Goal: Task Accomplishment & Management: Use online tool/utility

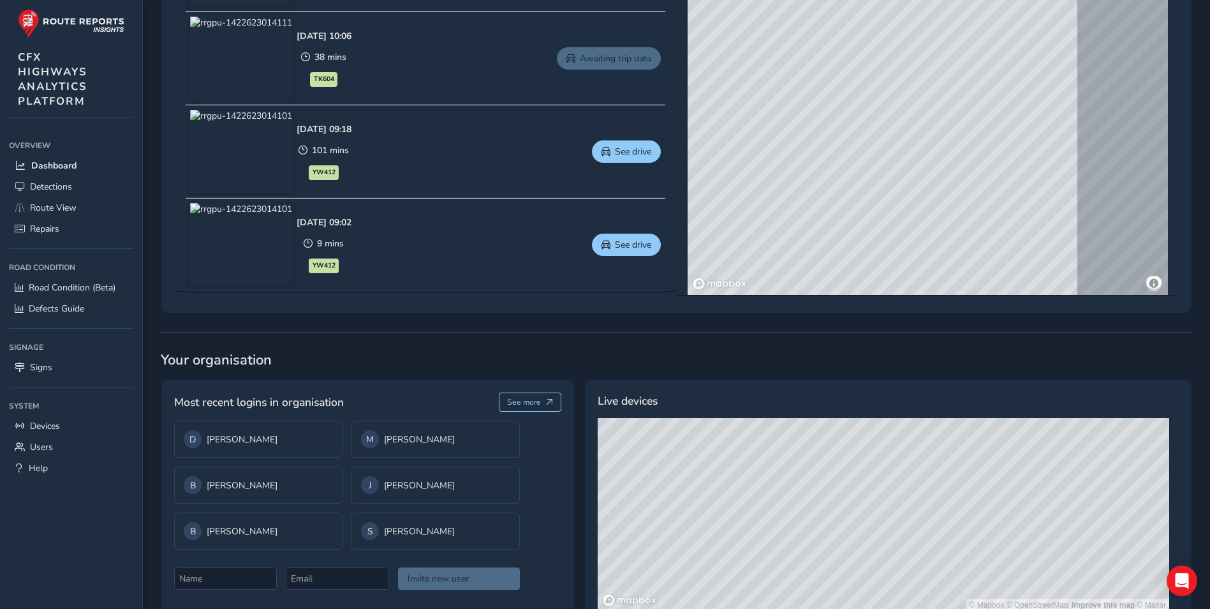
scroll to position [749, 0]
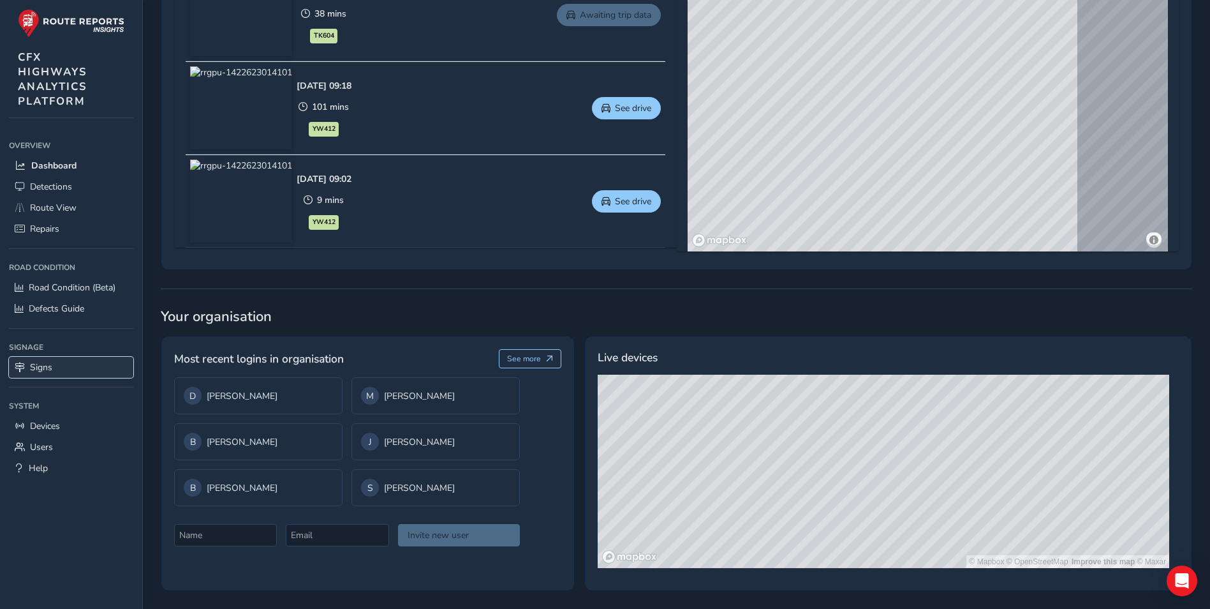
click at [40, 369] on span "Signs" at bounding box center [41, 367] width 22 height 12
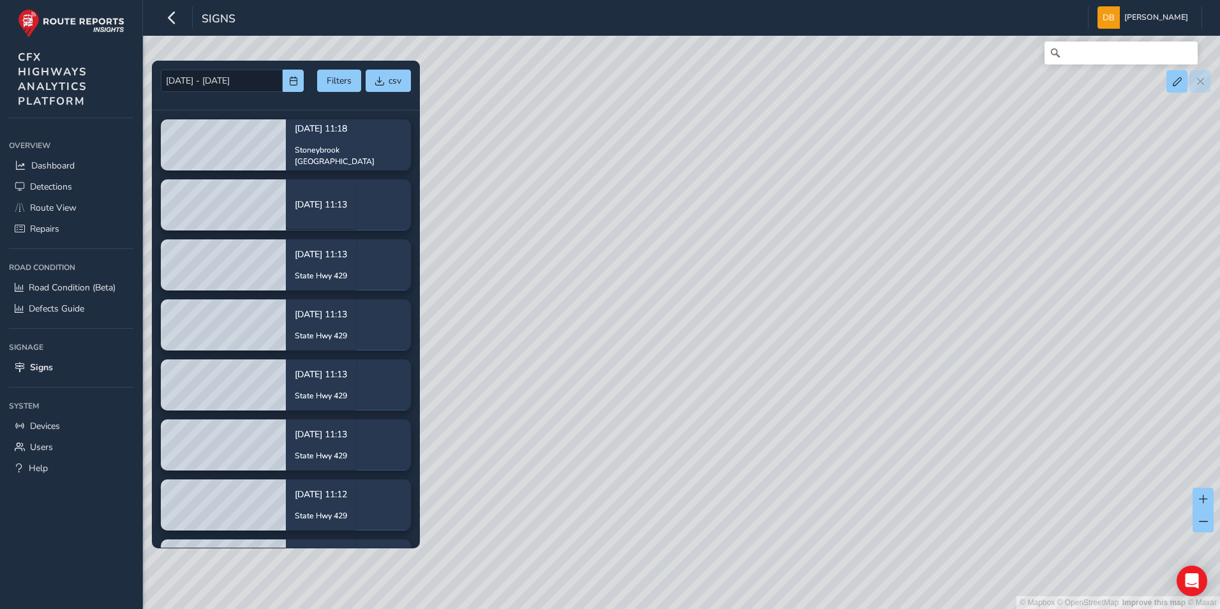
drag, startPoint x: 851, startPoint y: 389, endPoint x: 887, endPoint y: 542, distance: 156.6
click at [887, 542] on div "© Mapbox © OpenStreetMap Improve this map © Maxar" at bounding box center [610, 304] width 1220 height 609
drag, startPoint x: 792, startPoint y: 357, endPoint x: 1087, endPoint y: 641, distance: 409.2
click at [1087, 608] on html "Signs [PERSON_NAME] Colour Scheme: Dark Dim Light Logout [DATE] - [DATE] Filter…" at bounding box center [610, 304] width 1220 height 609
drag, startPoint x: 808, startPoint y: 378, endPoint x: 859, endPoint y: 549, distance: 178.2
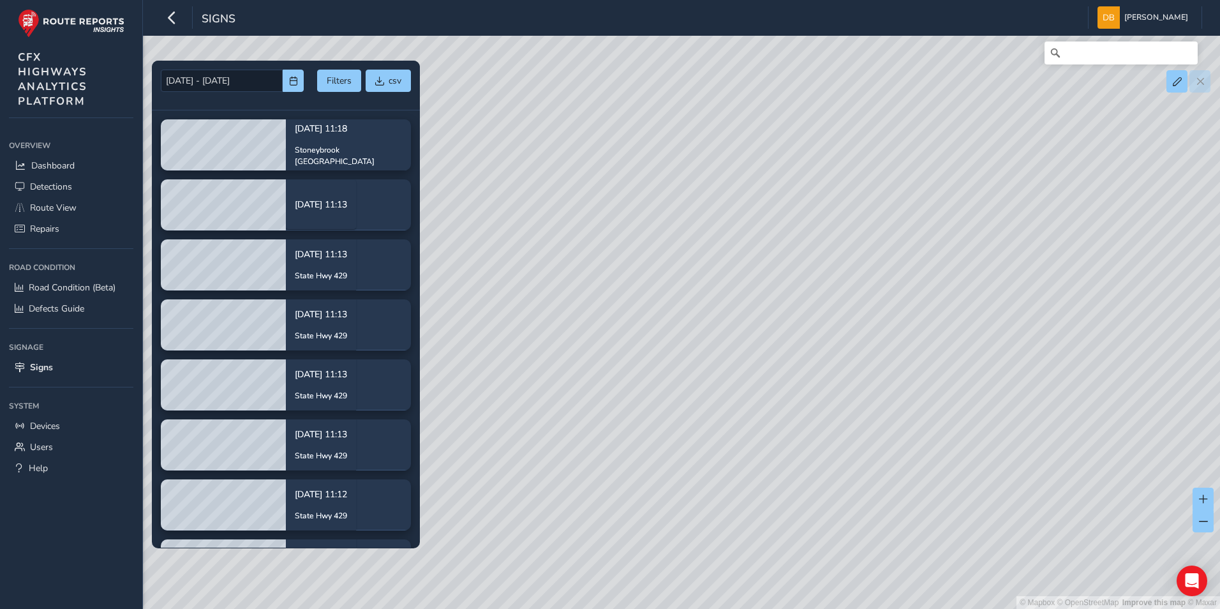
click at [859, 549] on div "© Mapbox © OpenStreetMap Improve this map © Maxar" at bounding box center [610, 304] width 1220 height 609
drag, startPoint x: 803, startPoint y: 352, endPoint x: 814, endPoint y: 542, distance: 189.8
click at [814, 542] on div "© Mapbox © OpenStreetMap Improve this map © Maxar" at bounding box center [610, 304] width 1220 height 609
drag, startPoint x: 836, startPoint y: 358, endPoint x: 785, endPoint y: 468, distance: 120.1
click at [785, 468] on div "© Mapbox © OpenStreetMap Improve this map © Maxar" at bounding box center [610, 304] width 1220 height 609
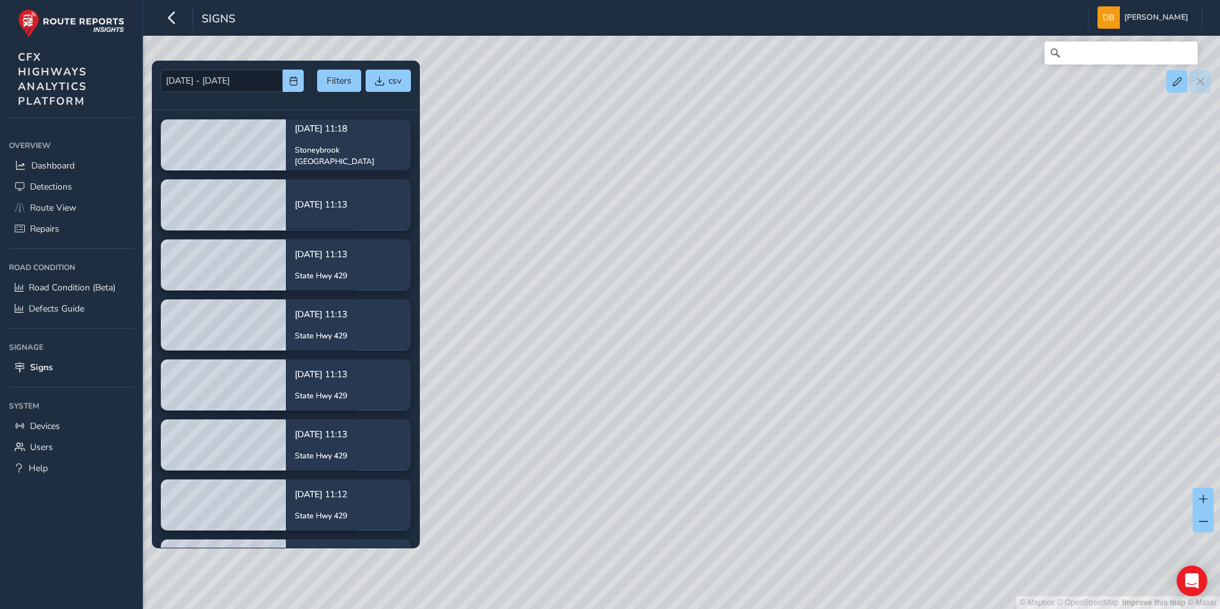
drag, startPoint x: 794, startPoint y: 333, endPoint x: 850, endPoint y: 491, distance: 167.6
click at [850, 491] on div "© Mapbox © OpenStreetMap Improve this map © Maxar" at bounding box center [610, 304] width 1220 height 609
drag, startPoint x: 876, startPoint y: 380, endPoint x: 1123, endPoint y: 342, distance: 249.1
click at [1123, 341] on div "© Mapbox © OpenStreetMap Improve this map © Maxar" at bounding box center [610, 304] width 1220 height 609
drag, startPoint x: 751, startPoint y: 359, endPoint x: 1089, endPoint y: 388, distance: 340.0
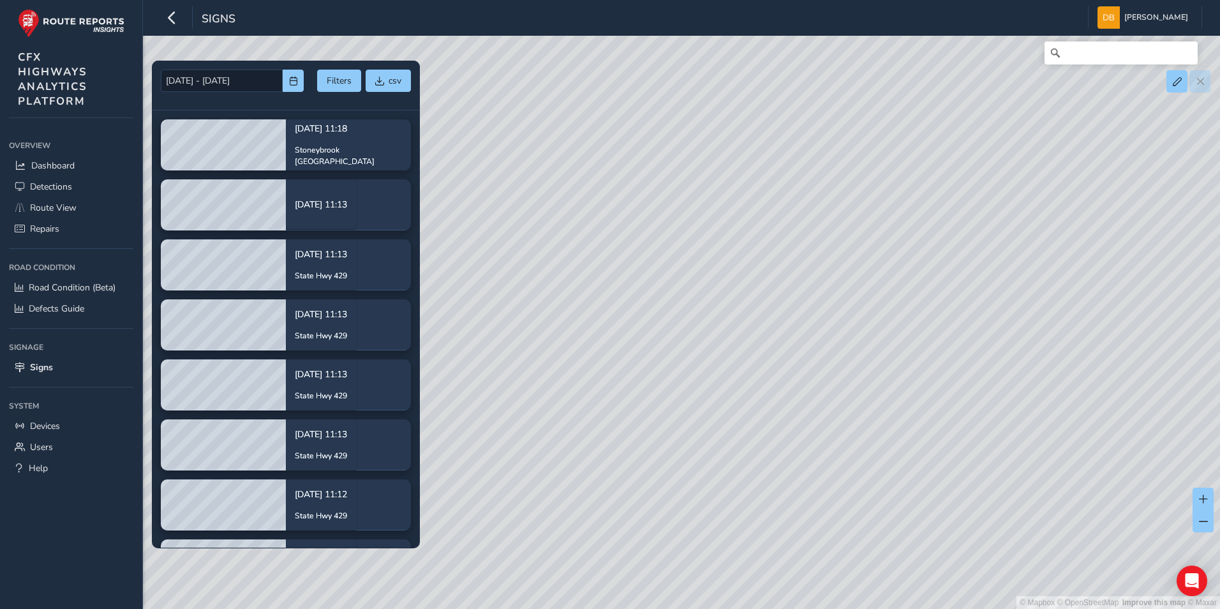
click at [1091, 388] on div "© Mapbox © OpenStreetMap Improve this map © Maxar" at bounding box center [610, 304] width 1220 height 609
click at [58, 189] on span "Detections" at bounding box center [51, 187] width 42 height 12
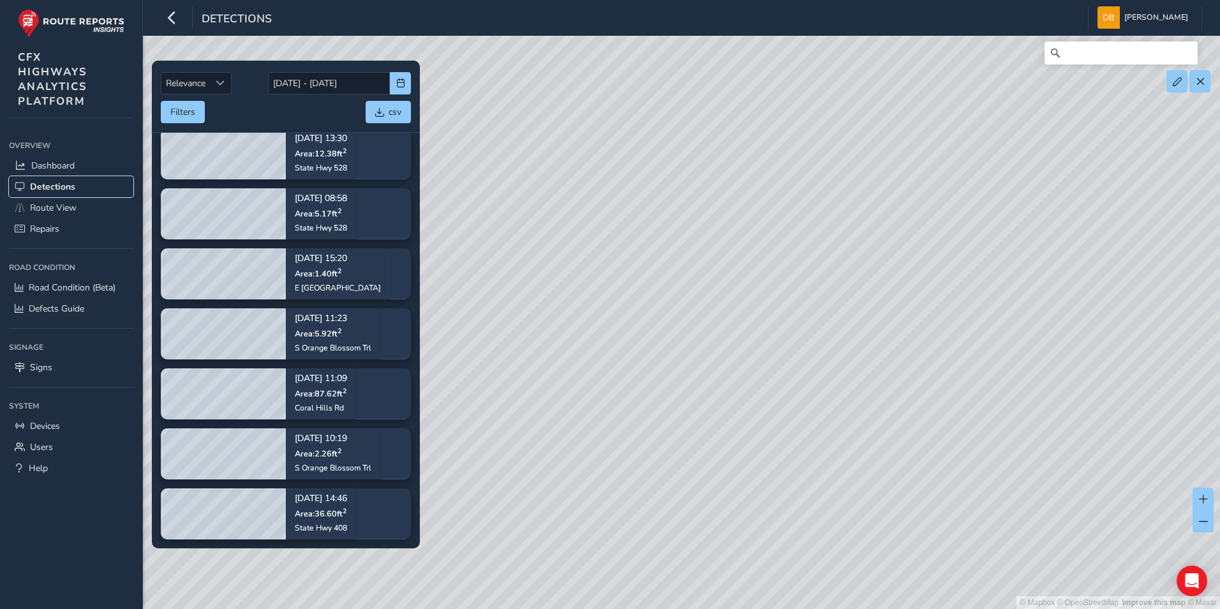
scroll to position [1683, 0]
click at [66, 205] on span "Route View" at bounding box center [53, 208] width 47 height 12
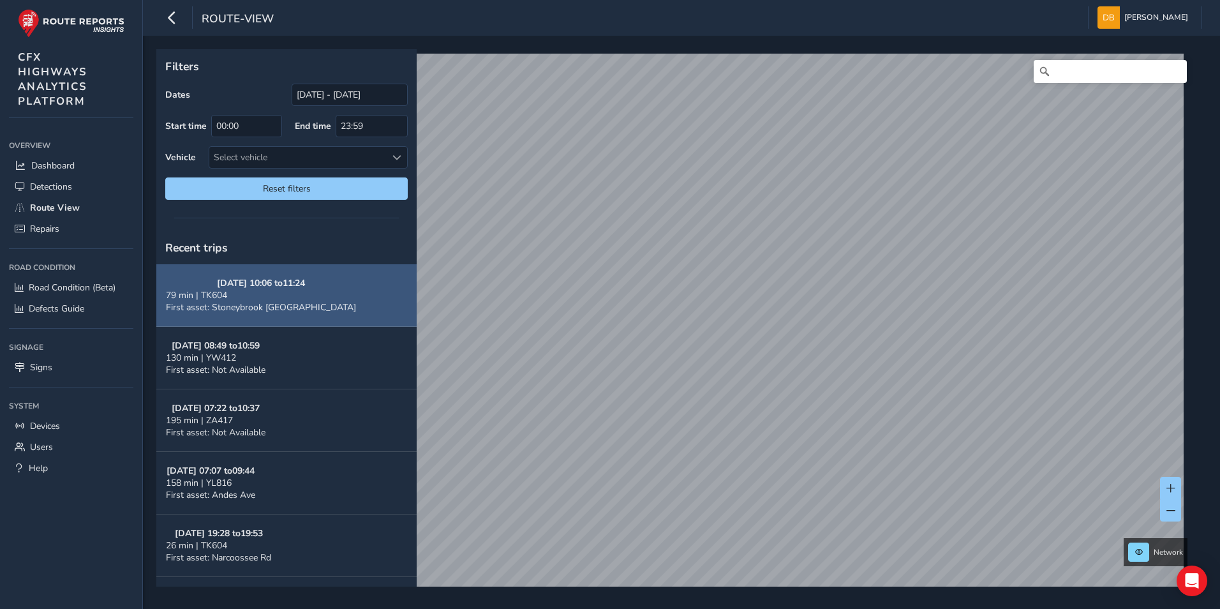
click at [262, 305] on span "First asset: Stoneybrook [GEOGRAPHIC_DATA]" at bounding box center [261, 307] width 190 height 12
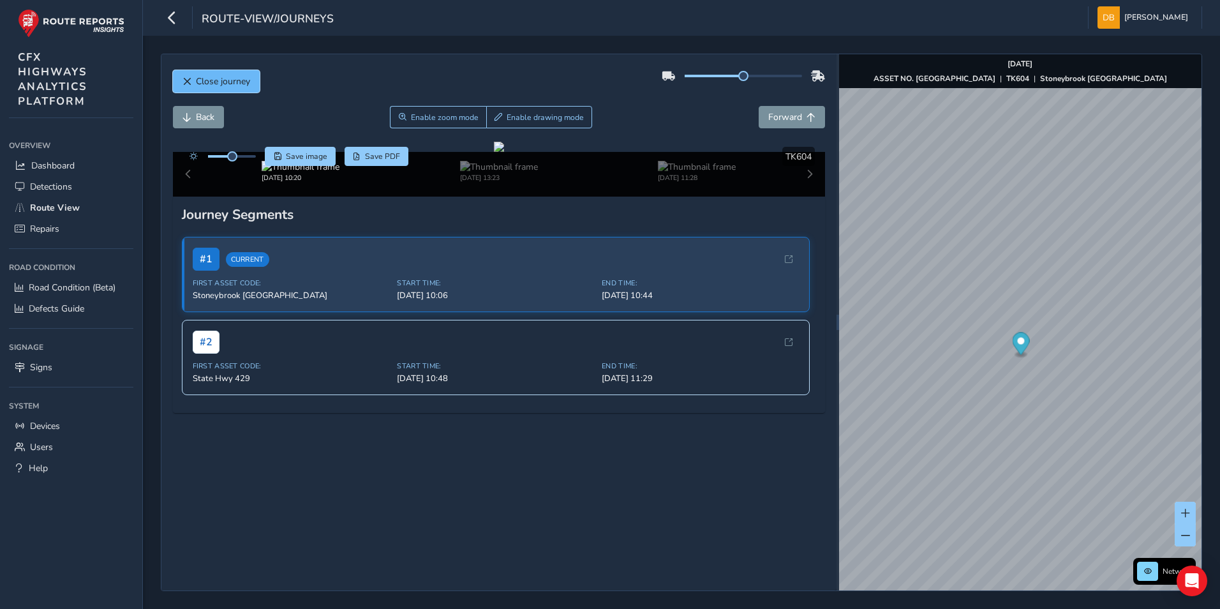
click at [248, 80] on span "Close journey" at bounding box center [223, 81] width 54 height 12
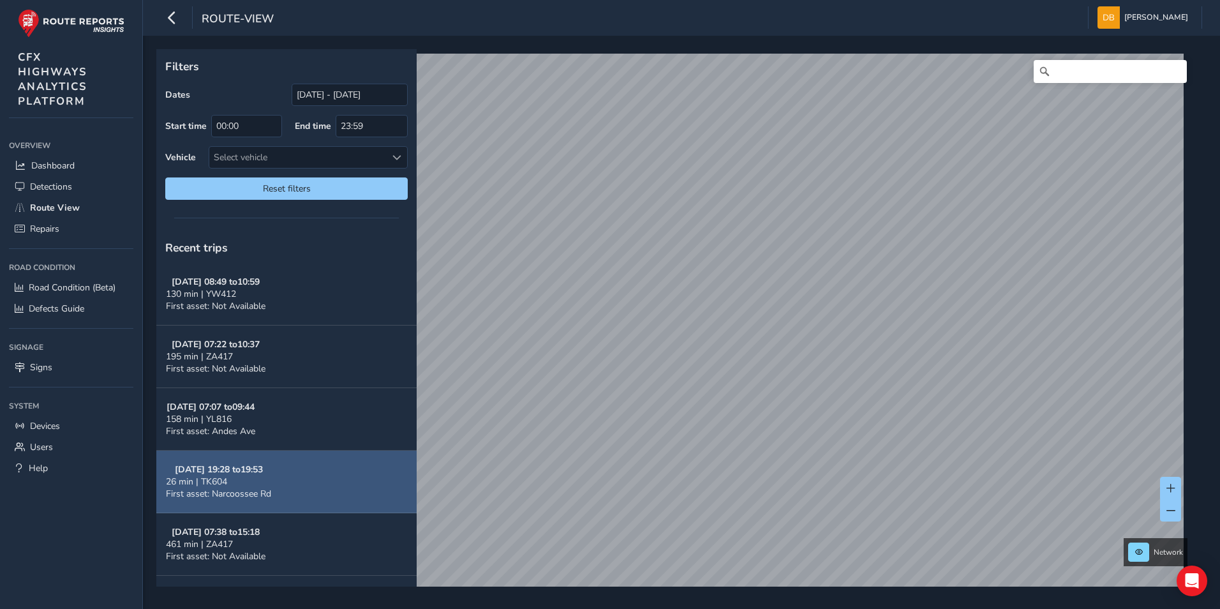
scroll to position [128, 0]
click at [239, 481] on div "461 min | ZA417" at bounding box center [216, 480] width 100 height 12
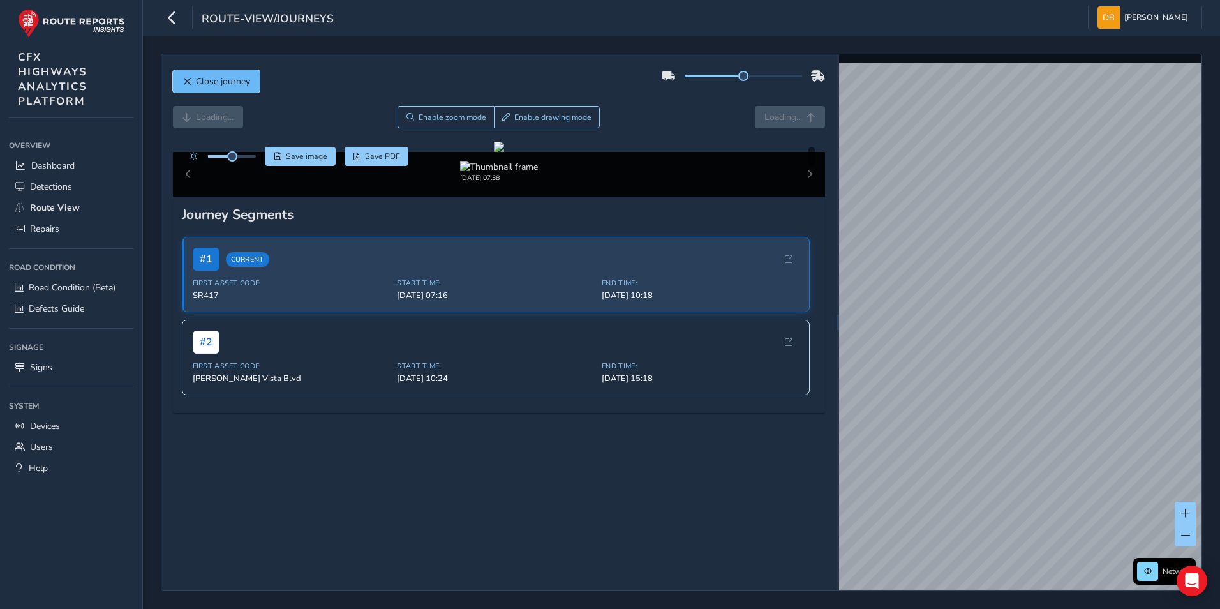
click at [223, 84] on span "Close journey" at bounding box center [223, 81] width 54 height 12
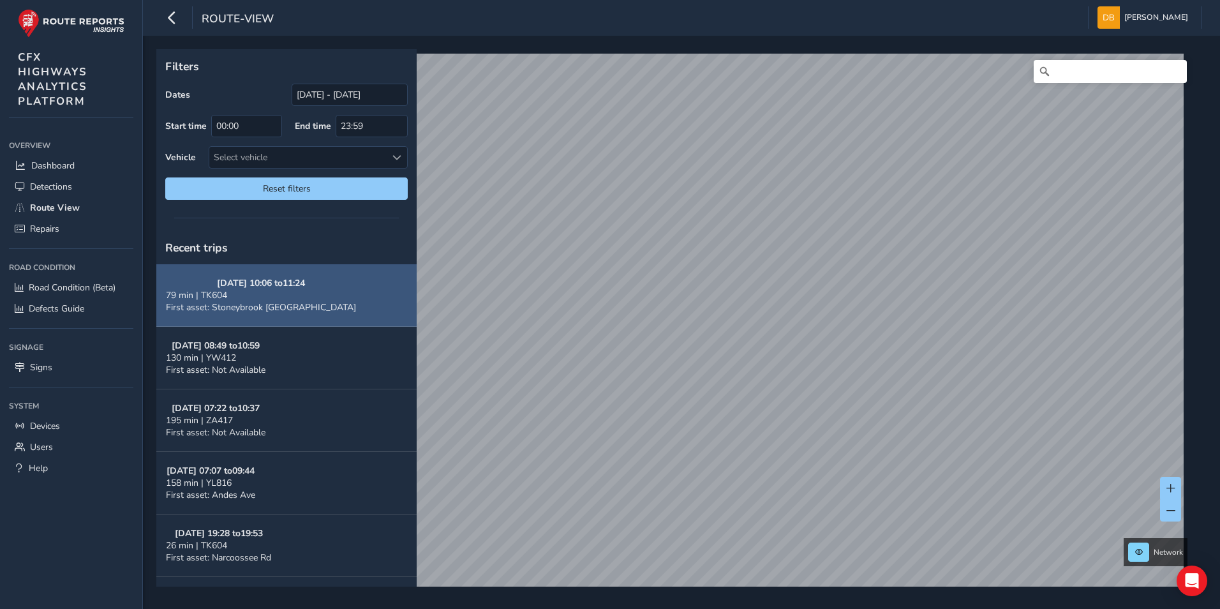
click at [251, 305] on span "First asset: Stoneybrook [GEOGRAPHIC_DATA]" at bounding box center [261, 307] width 190 height 12
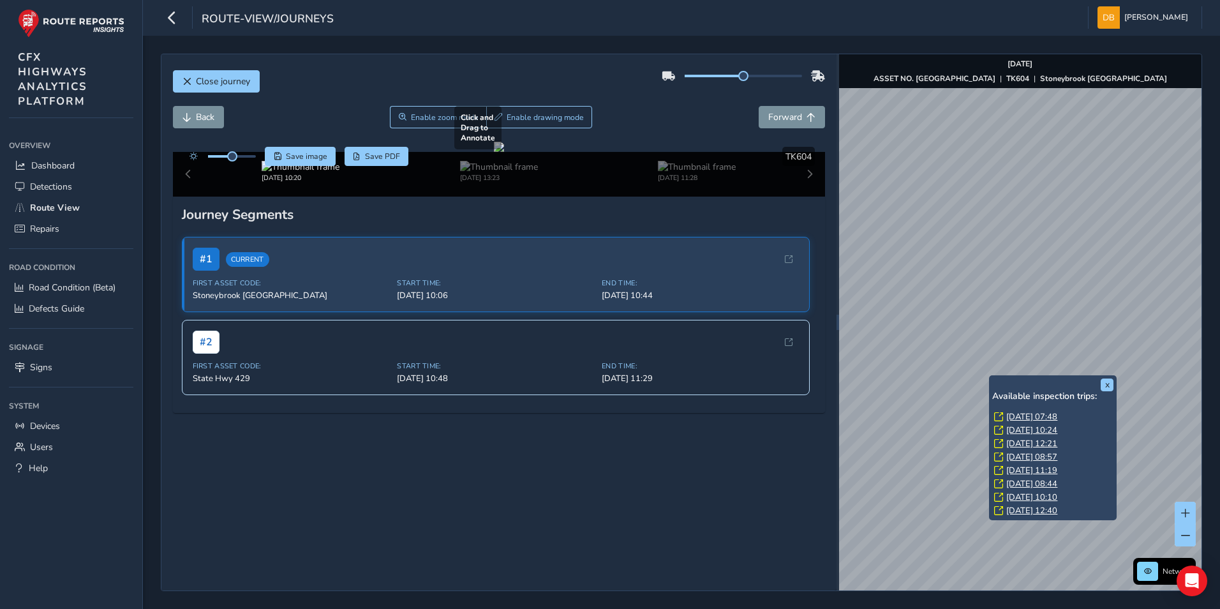
drag, startPoint x: 1020, startPoint y: 415, endPoint x: 798, endPoint y: 204, distance: 306.3
click at [1020, 415] on link "[DATE] 07:48" at bounding box center [1031, 416] width 51 height 11
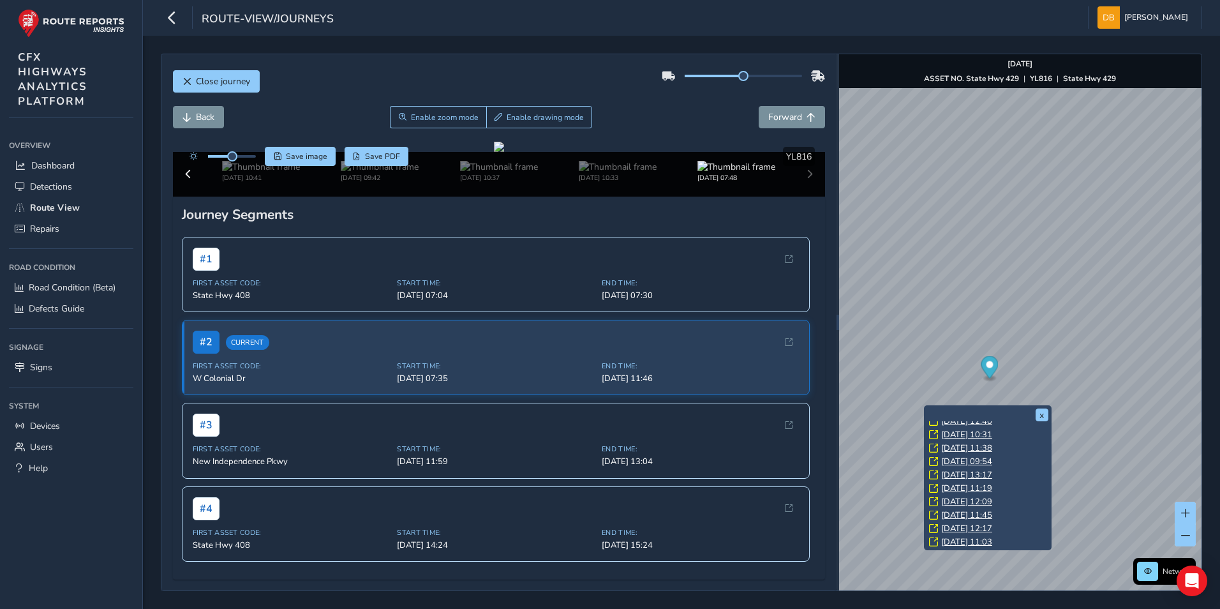
scroll to position [71, 0]
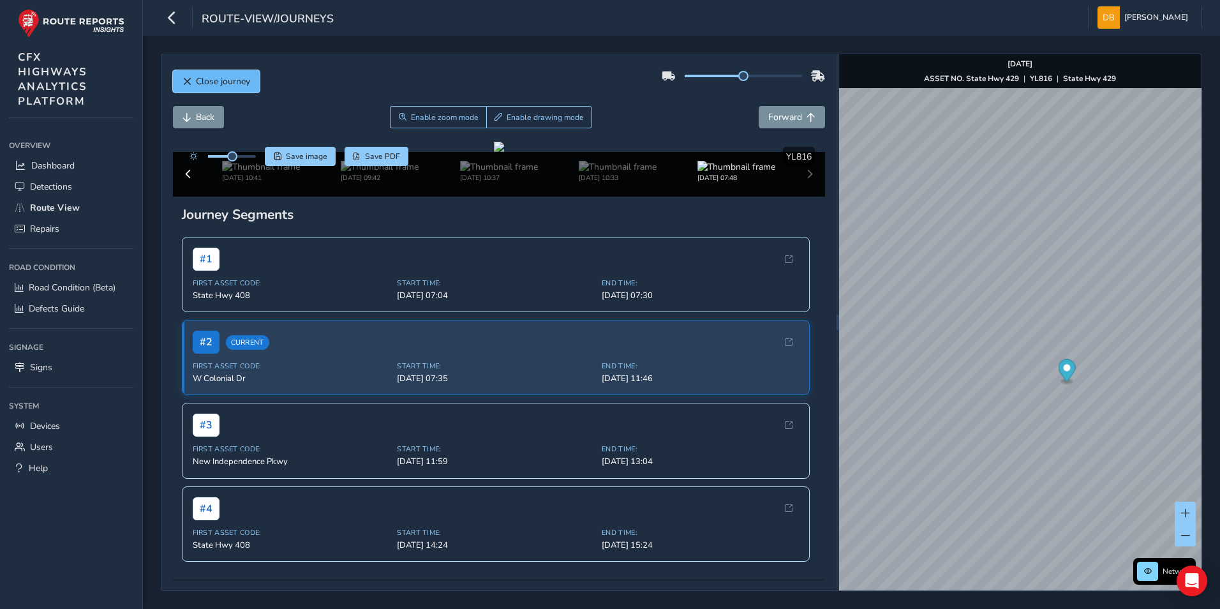
click at [237, 84] on span "Close journey" at bounding box center [223, 81] width 54 height 12
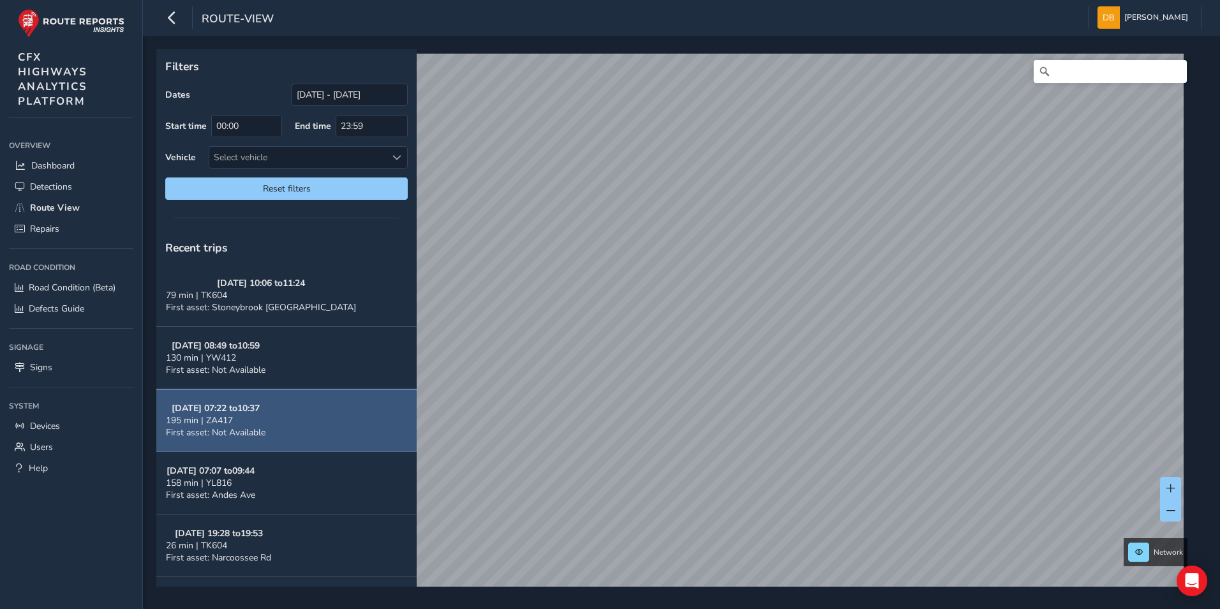
click at [295, 431] on button "[DATE] 07:22 to 10:37 195 min | ZA417 First asset: Not Available" at bounding box center [286, 420] width 260 height 63
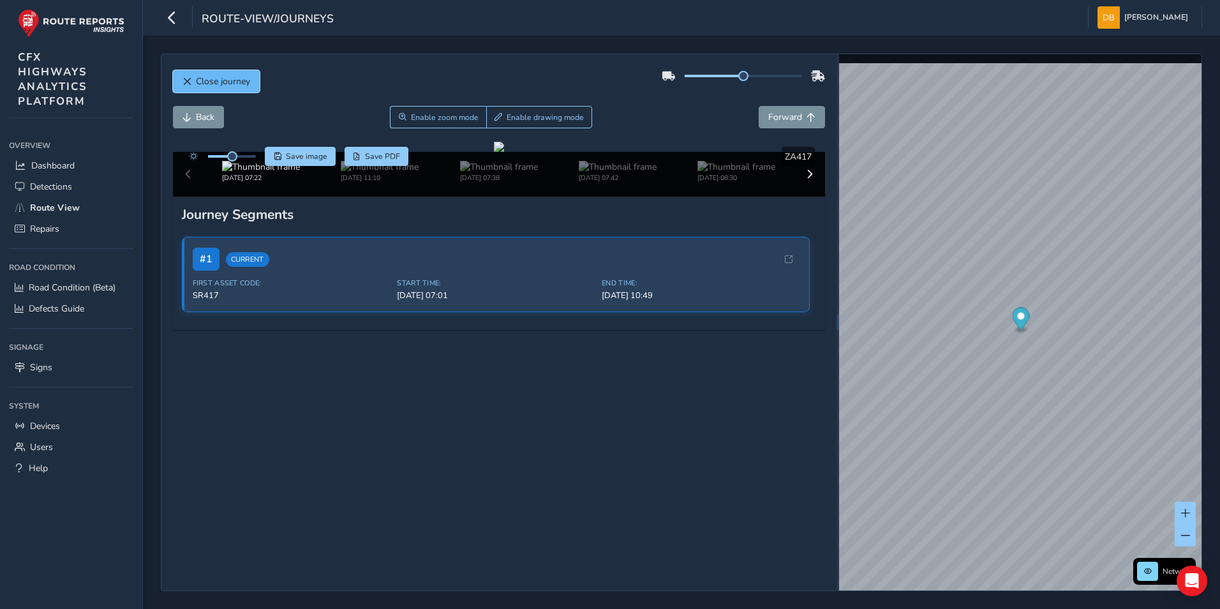
click at [194, 87] on button "Close journey" at bounding box center [216, 81] width 87 height 22
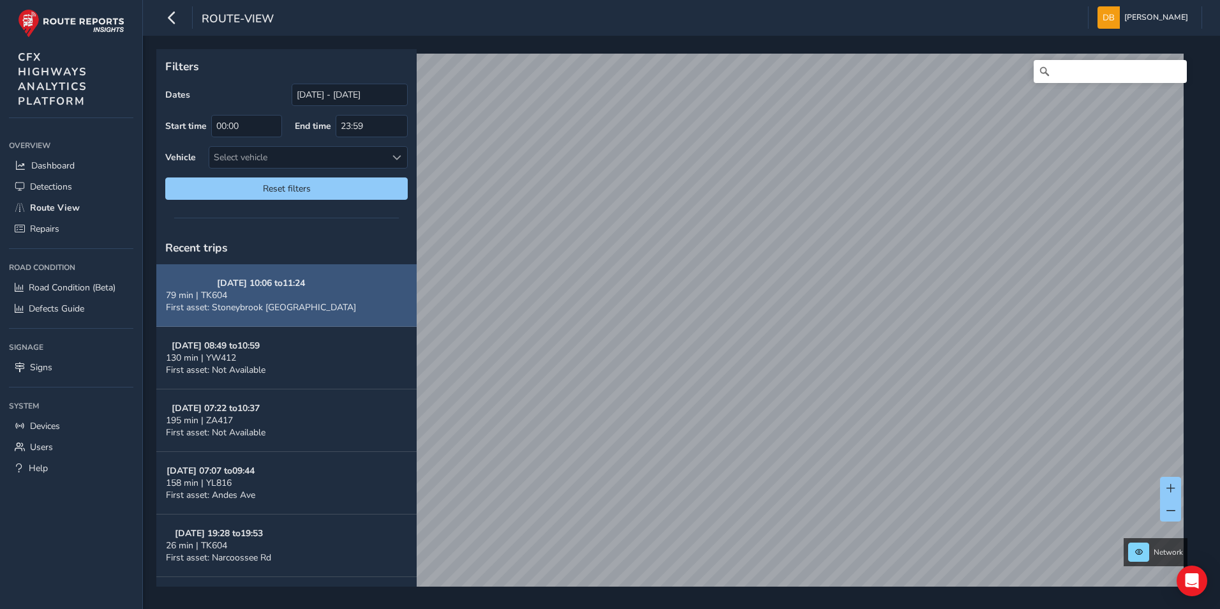
click at [265, 297] on div "79 min | TK604" at bounding box center [261, 295] width 190 height 12
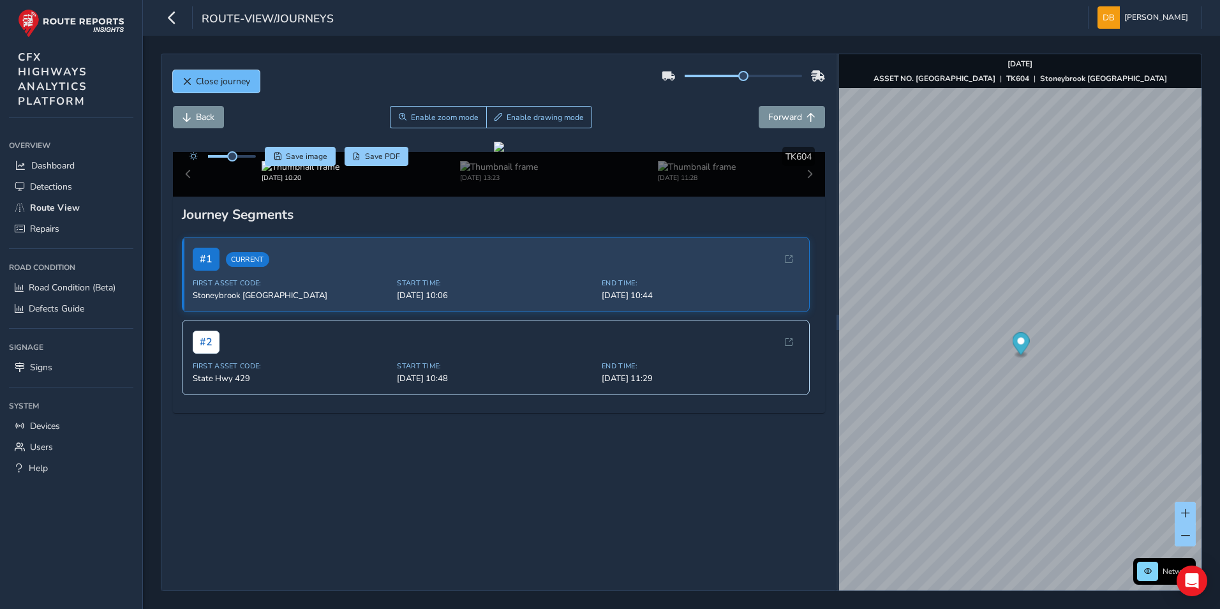
click at [220, 82] on span "Close journey" at bounding box center [223, 81] width 54 height 12
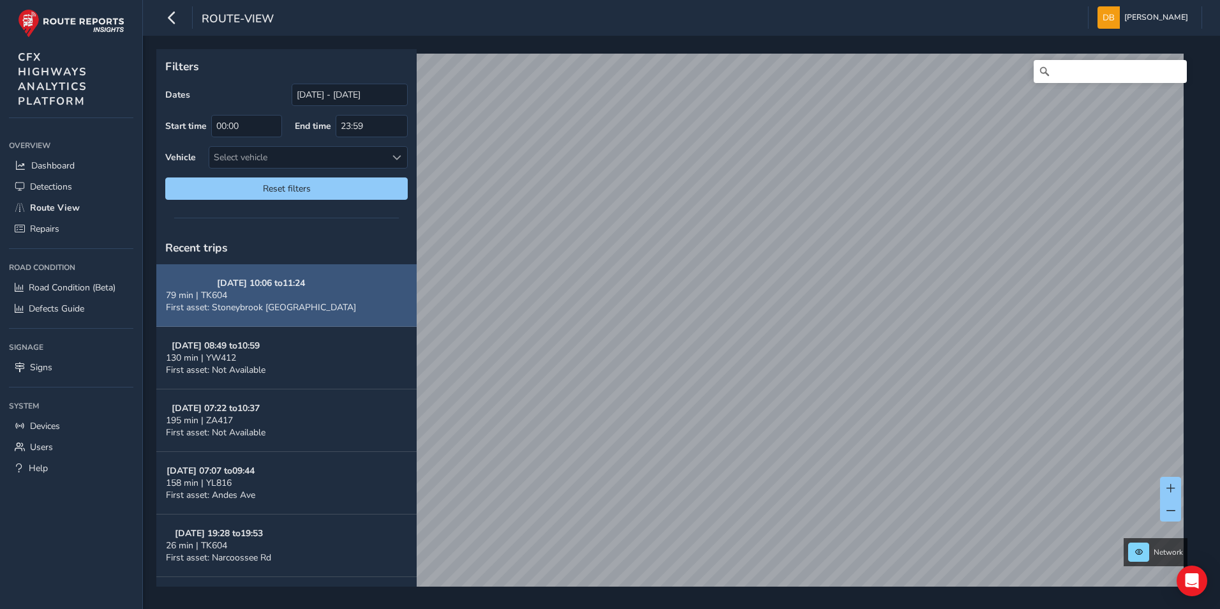
click at [266, 300] on div "79 min | TK604" at bounding box center [261, 295] width 190 height 12
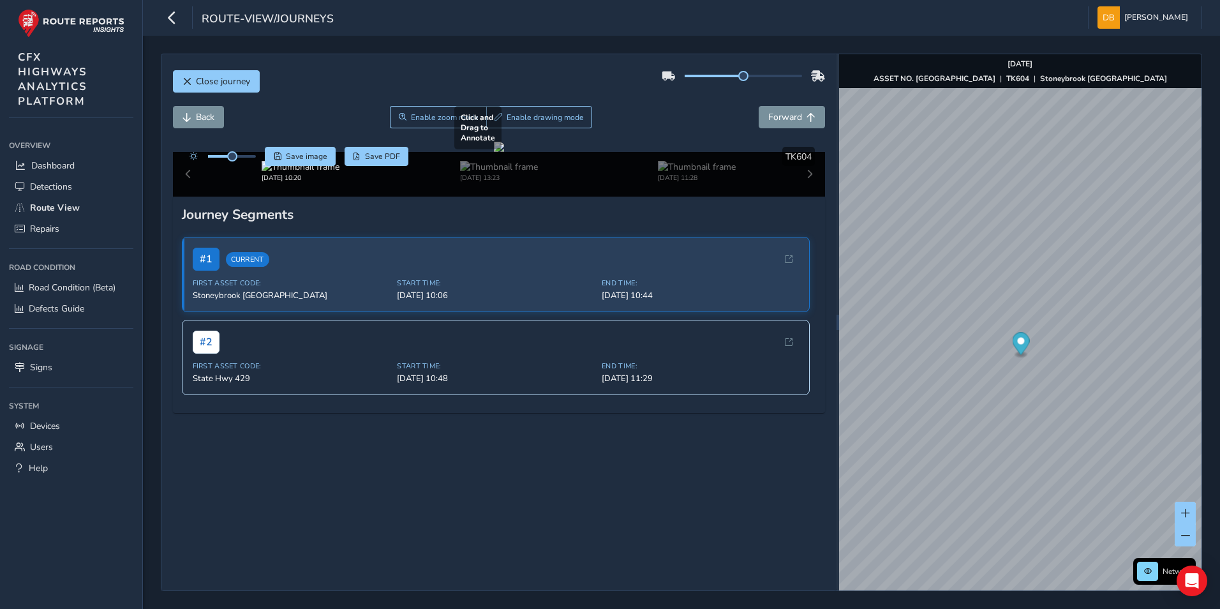
scroll to position [218, 0]
click at [323, 353] on div "# 2" at bounding box center [496, 341] width 607 height 23
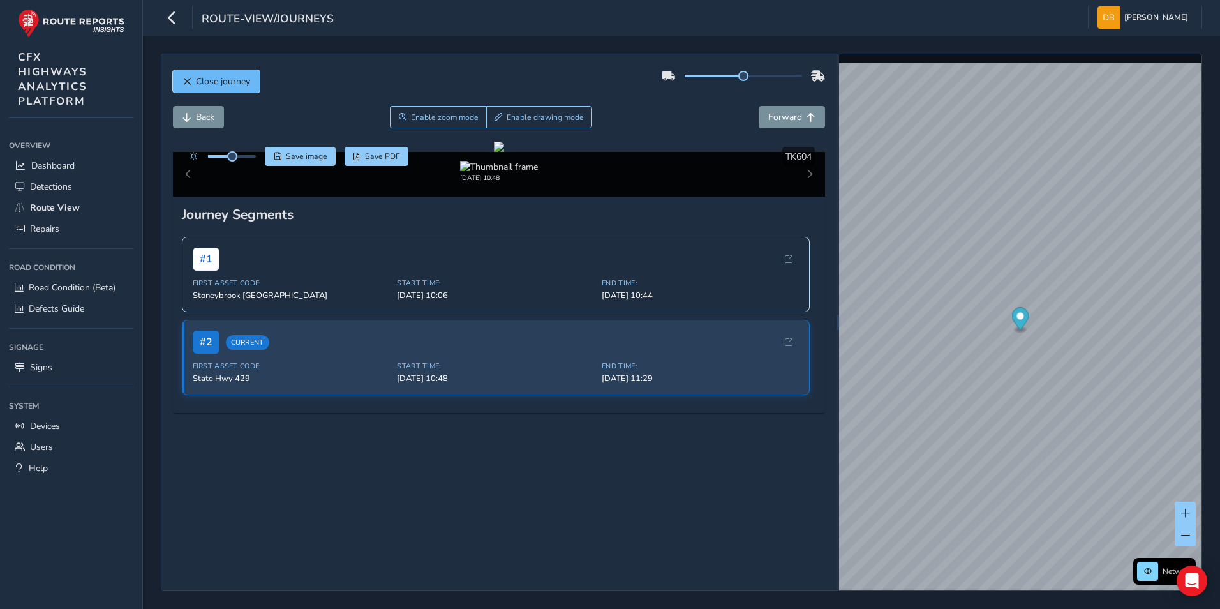
click at [244, 84] on span "Close journey" at bounding box center [223, 81] width 54 height 12
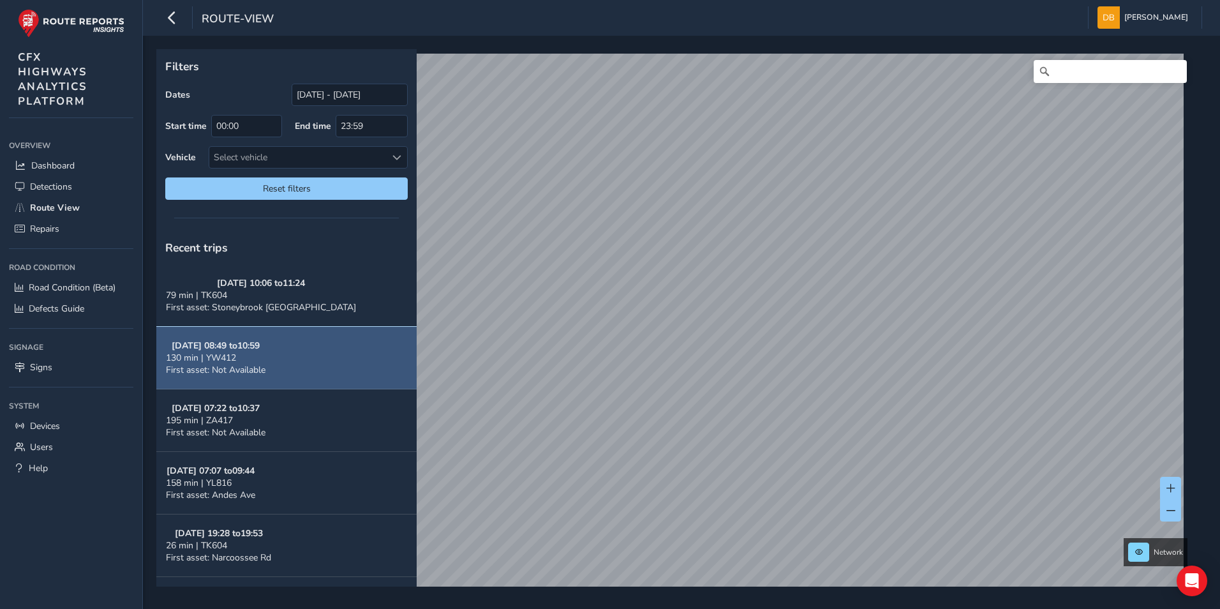
click at [283, 365] on button "[DATE] 08:49 to 10:59 130 min | YW412 First asset: Not Available" at bounding box center [286, 358] width 260 height 63
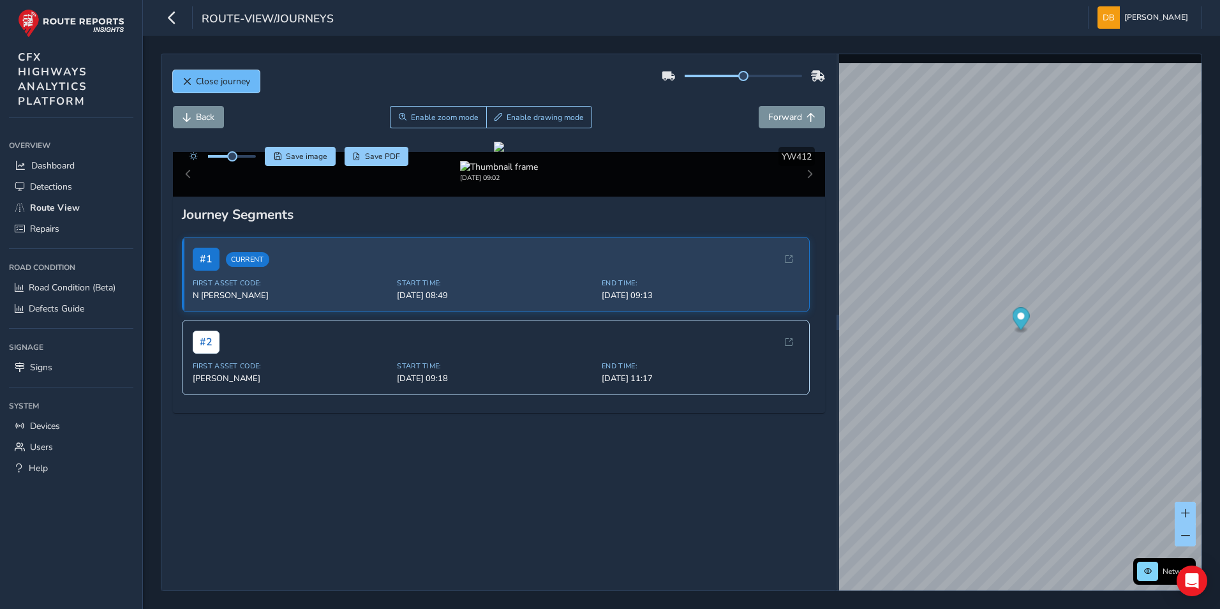
click at [244, 78] on span "Close journey" at bounding box center [223, 81] width 54 height 12
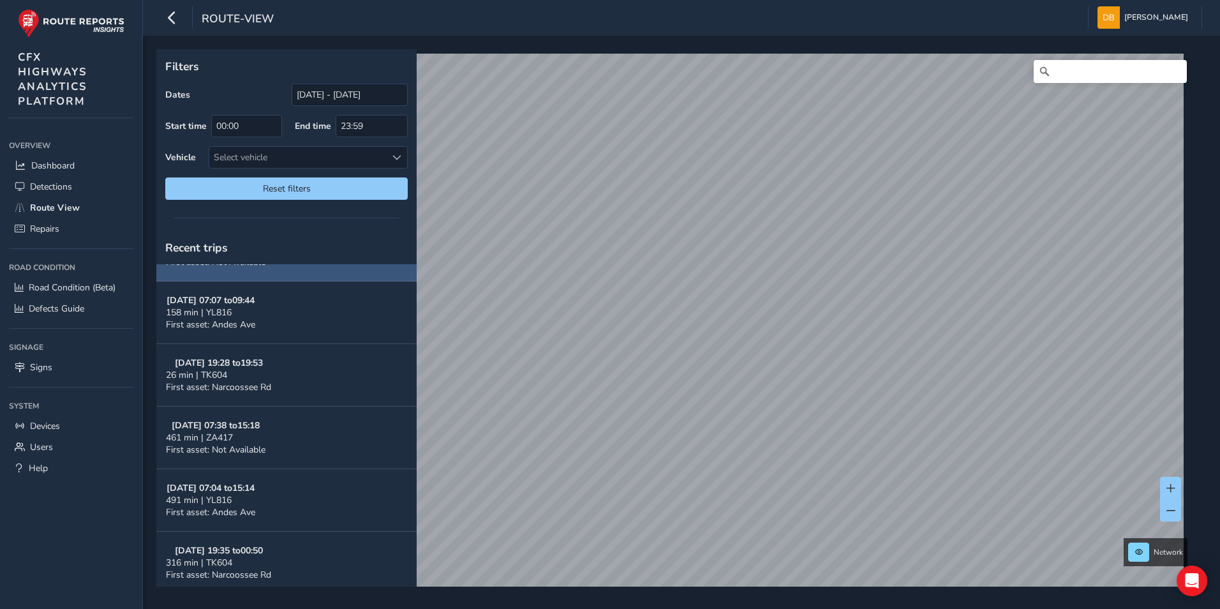
scroll to position [191, 0]
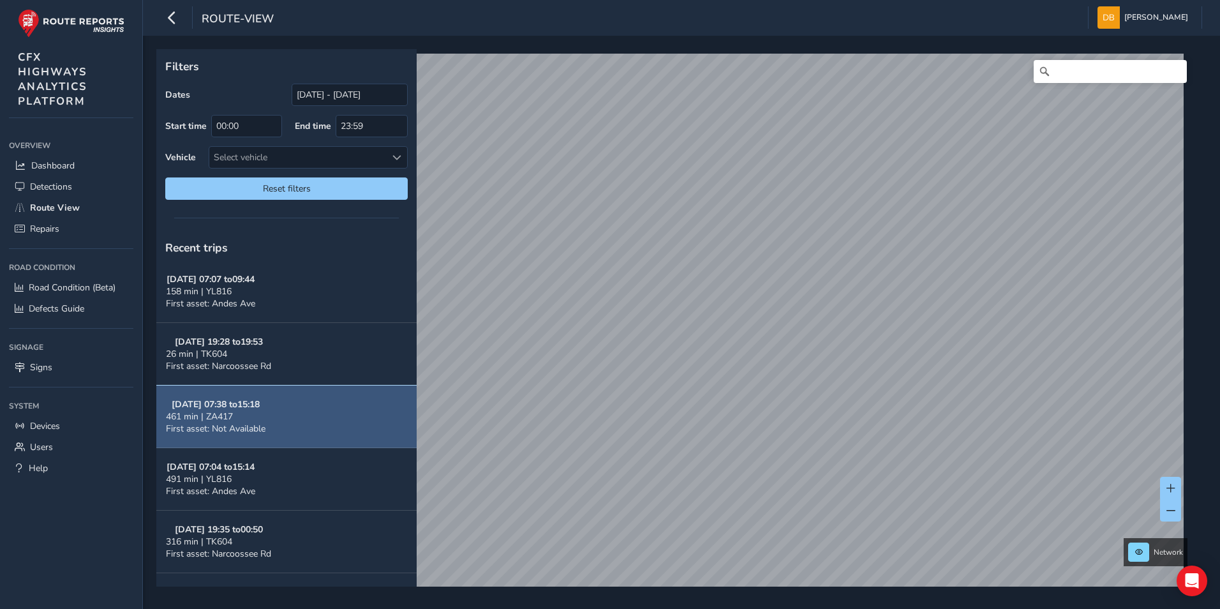
click at [248, 408] on strong "[DATE] 07:38 to 15:18" at bounding box center [216, 404] width 88 height 12
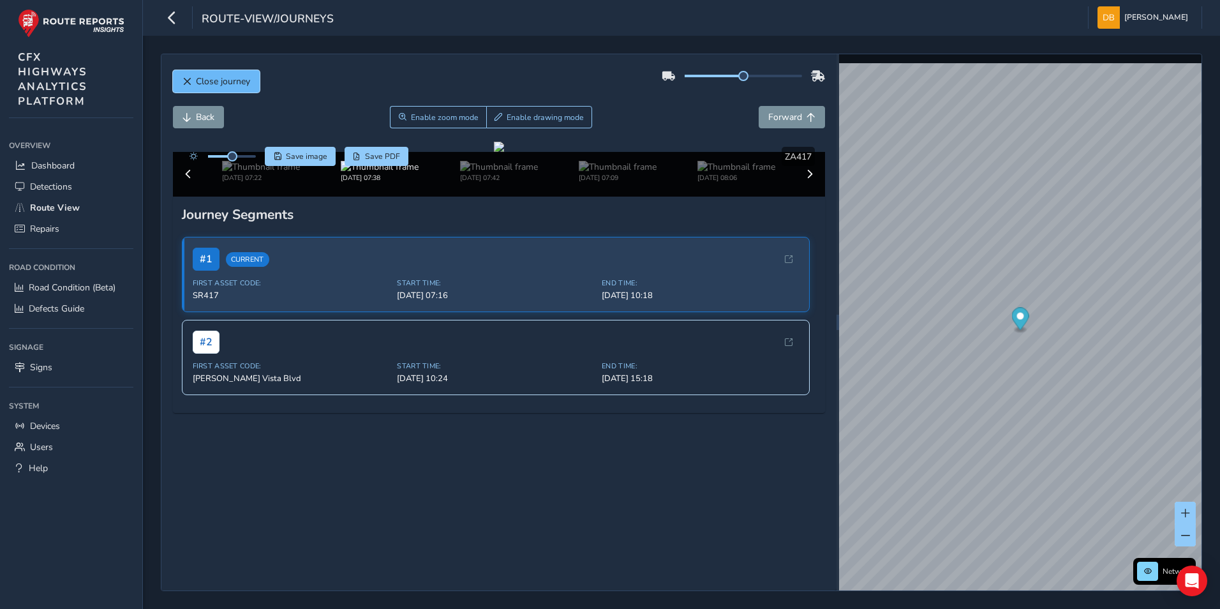
click at [202, 78] on span "Close journey" at bounding box center [223, 81] width 54 height 12
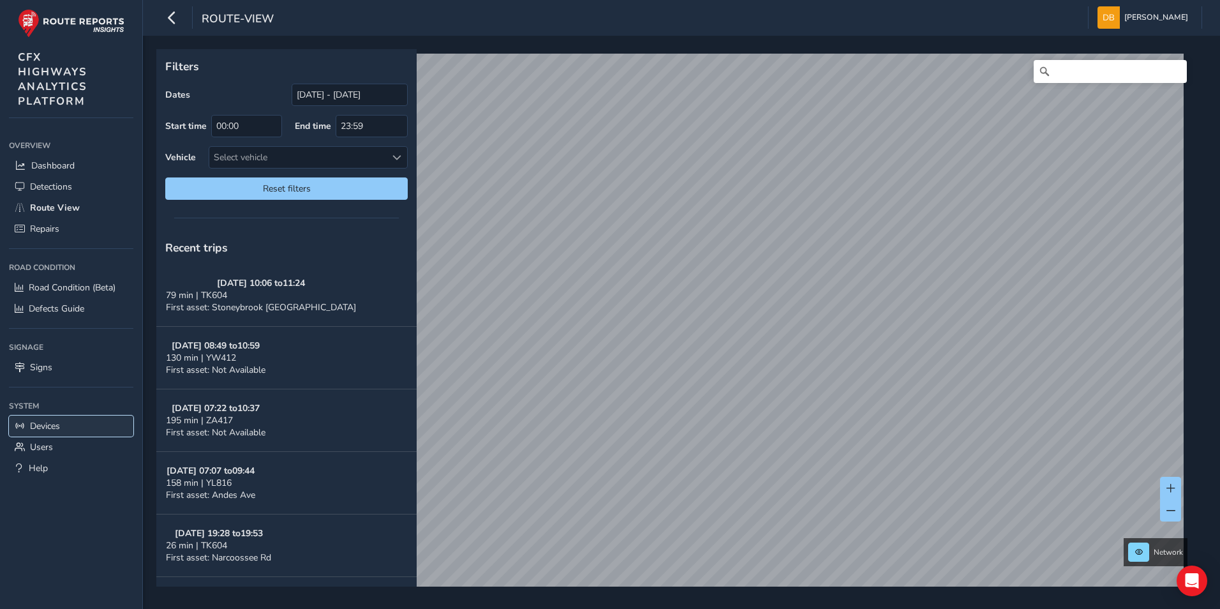
click at [48, 425] on span "Devices" at bounding box center [45, 426] width 30 height 12
